Goal: Information Seeking & Learning: Learn about a topic

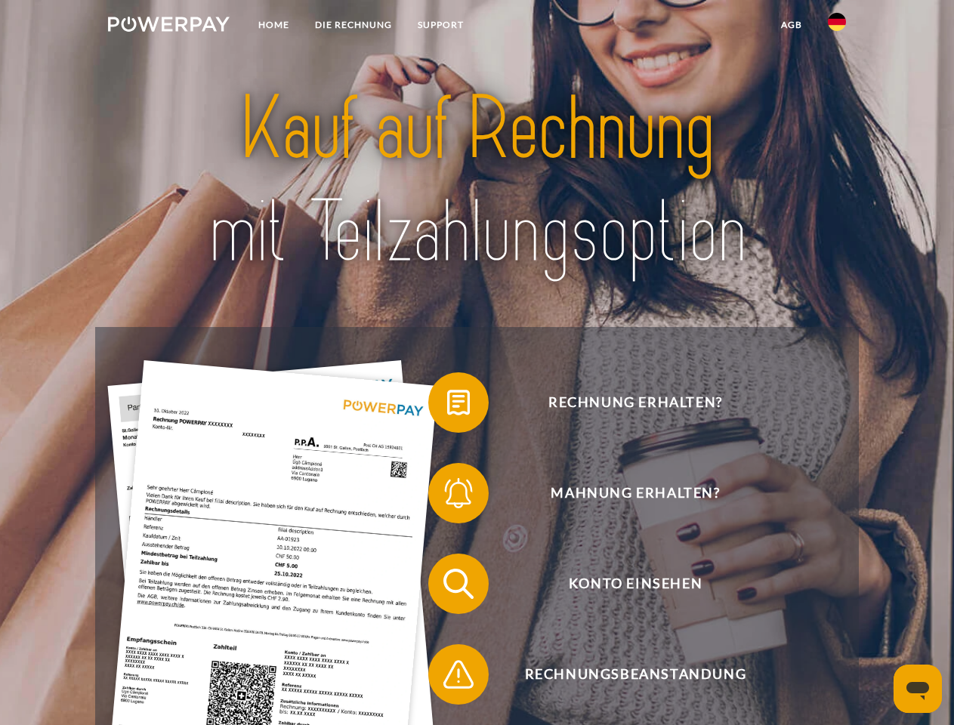
click at [168, 26] on img at bounding box center [169, 24] width 122 height 15
click at [837, 26] on img at bounding box center [837, 22] width 18 height 18
click at [791, 25] on link "agb" at bounding box center [791, 24] width 47 height 27
click at [447, 406] on span at bounding box center [436, 403] width 76 height 76
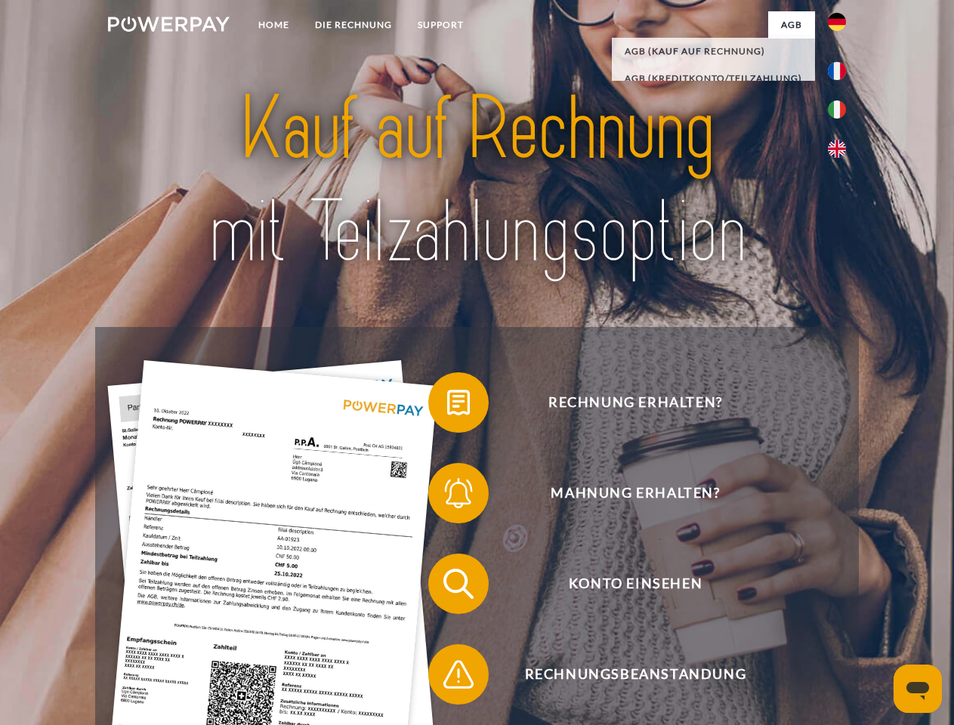
click at [447, 496] on span at bounding box center [436, 493] width 76 height 76
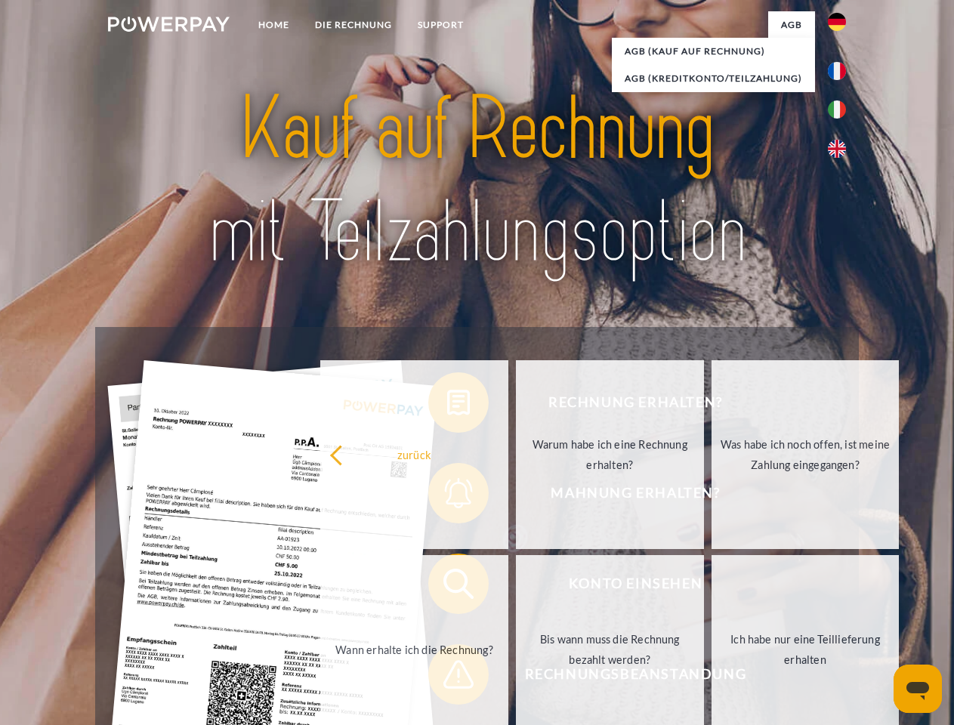
click at [516, 587] on link "Bis wann muss die Rechnung bezahlt werden?" at bounding box center [610, 649] width 188 height 189
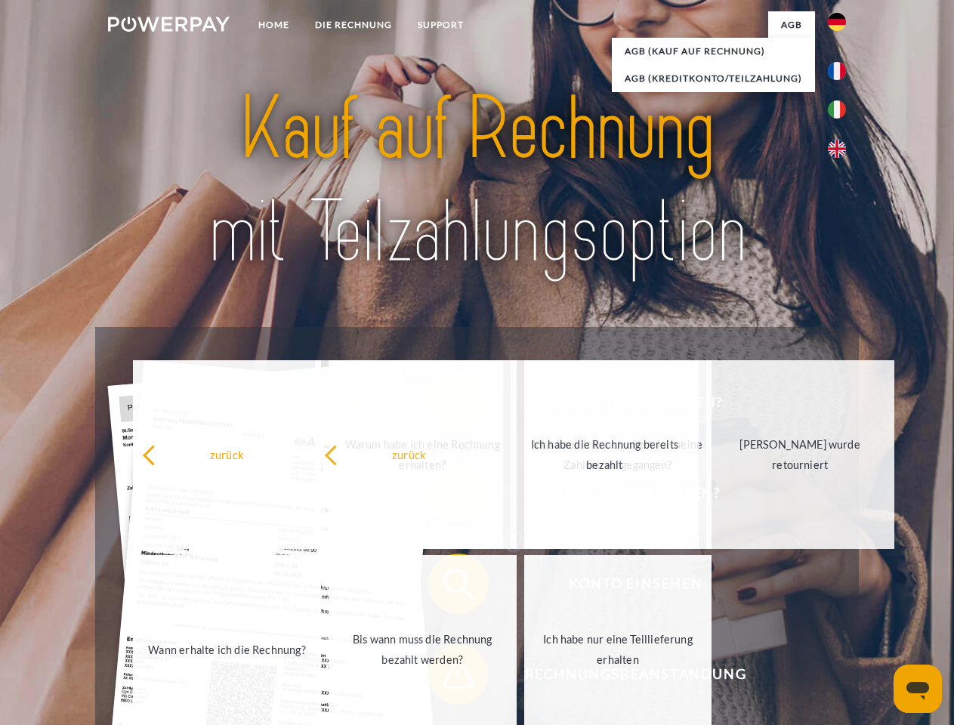
click at [447, 678] on span at bounding box center [436, 675] width 76 height 76
